Goal: Information Seeking & Learning: Learn about a topic

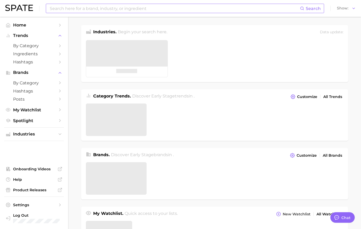
type textarea "x"
click at [106, 10] on input at bounding box center [174, 8] width 251 height 9
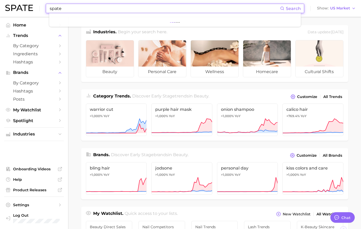
click at [85, 11] on input "spate" at bounding box center [164, 8] width 231 height 9
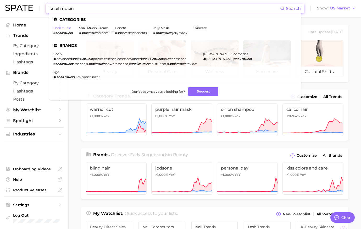
type input "snail mucin"
click at [67, 28] on link "snail mucin" at bounding box center [62, 28] width 18 height 4
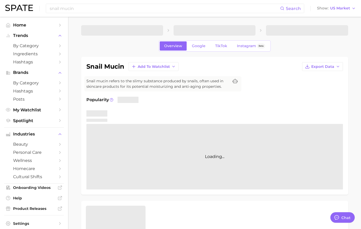
type textarea "x"
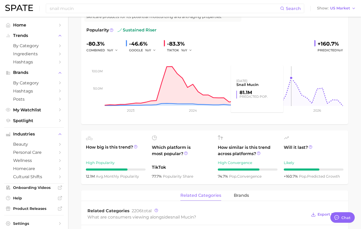
scroll to position [69, 0]
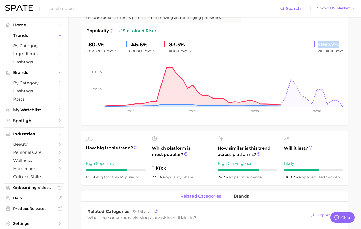
drag, startPoint x: 318, startPoint y: 43, endPoint x: 349, endPoint y: 47, distance: 30.6
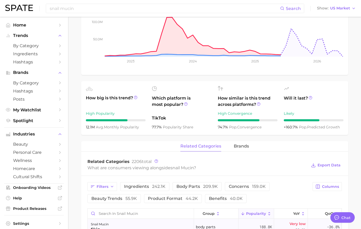
scroll to position [0, 0]
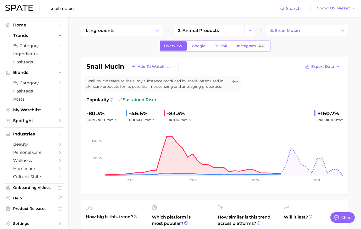
click at [128, 12] on input "snail mucin" at bounding box center [164, 8] width 231 height 9
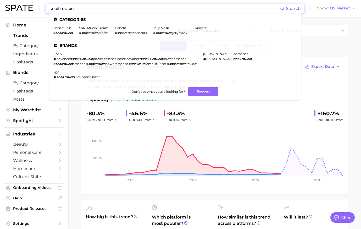
click at [128, 12] on input "snail mucin" at bounding box center [164, 8] width 231 height 9
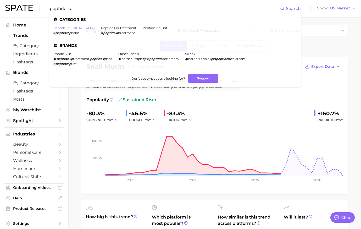
click at [73, 27] on link "peptide [MEDICAL_DATA]" at bounding box center [73, 28] width 41 height 4
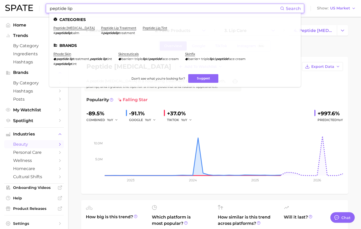
click at [130, 10] on input "peptide lip" at bounding box center [164, 8] width 231 height 9
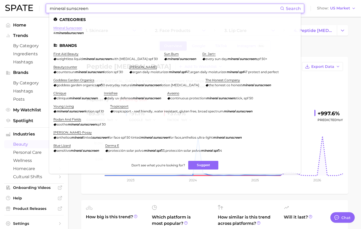
type input "mineral sunscreen"
click at [66, 28] on link "mineral sunscreen" at bounding box center [67, 28] width 29 height 4
